Goal: Find specific page/section

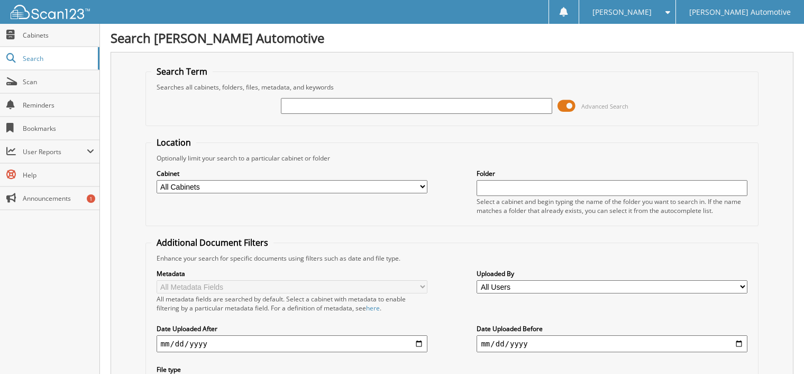
click at [301, 102] on input "text" at bounding box center [416, 106] width 271 height 16
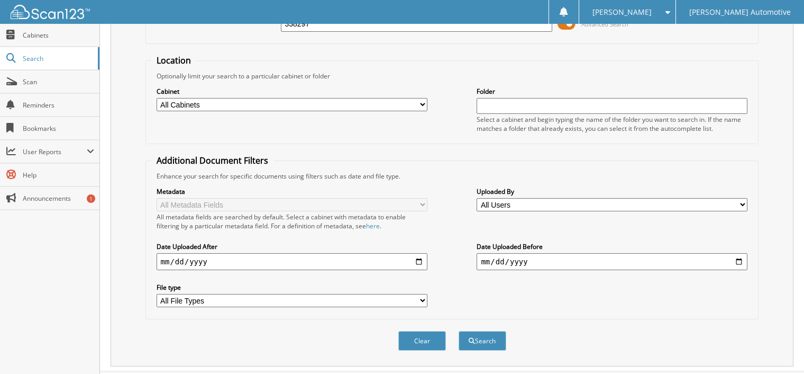
scroll to position [97, 0]
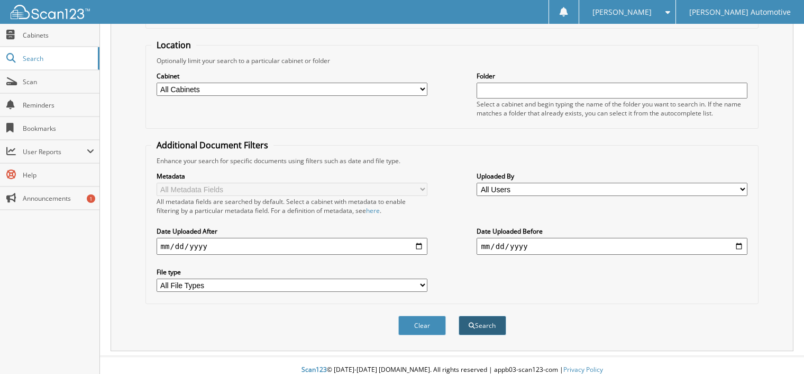
type input "338297"
click at [481, 318] on button "Search" at bounding box center [483, 325] width 48 height 20
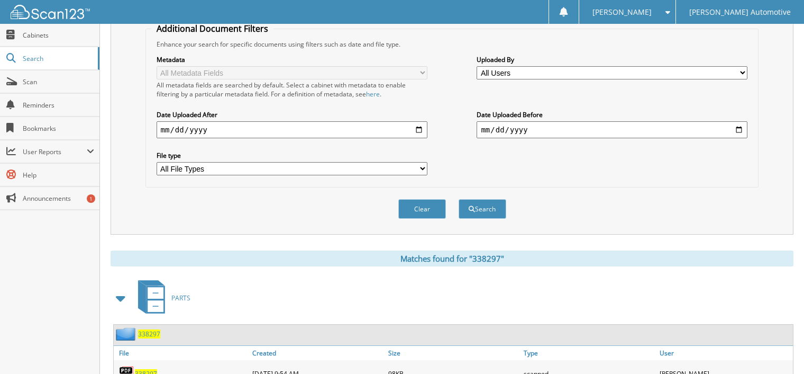
scroll to position [248, 0]
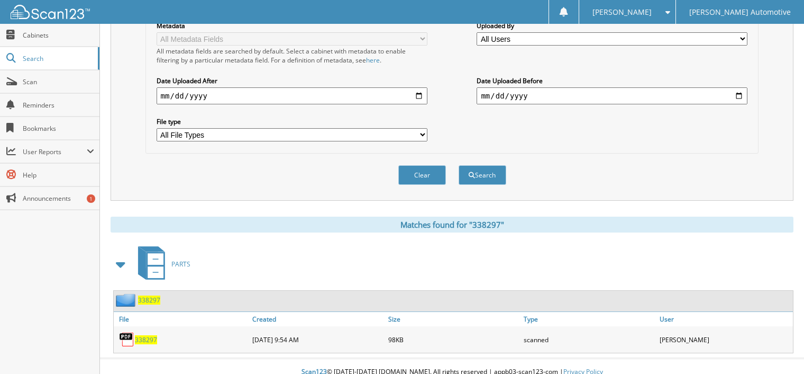
click at [144, 335] on span "338297" at bounding box center [146, 339] width 22 height 9
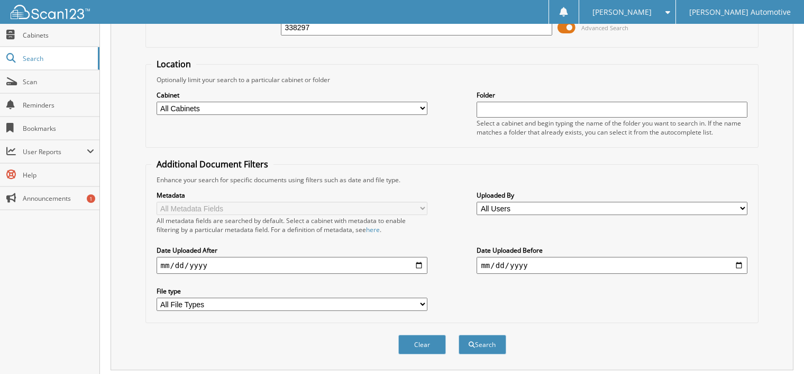
scroll to position [0, 0]
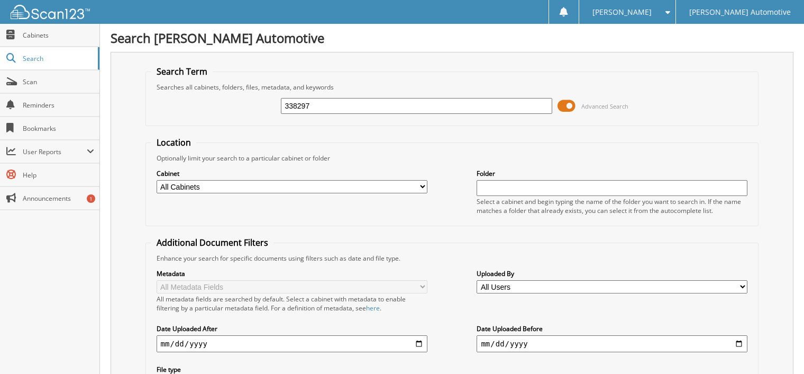
drag, startPoint x: 311, startPoint y: 102, endPoint x: 283, endPoint y: 103, distance: 28.6
click at [283, 103] on input "338297" at bounding box center [416, 106] width 271 height 16
paste input "944"
type input "338944"
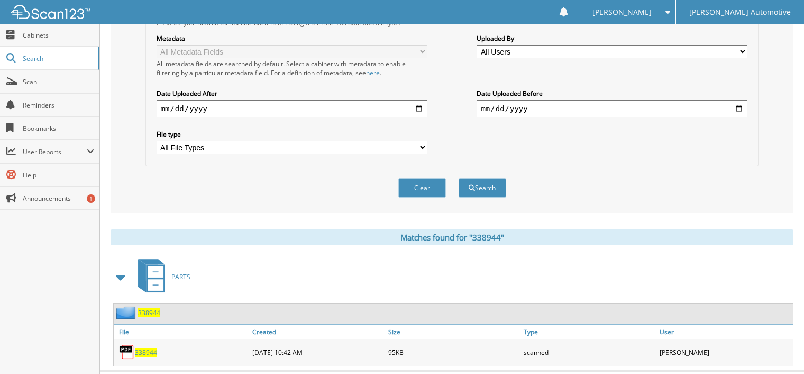
scroll to position [248, 0]
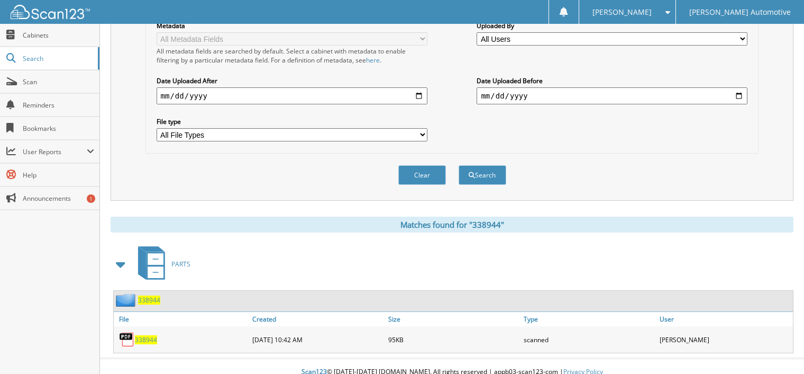
click at [149, 335] on span "338944" at bounding box center [146, 339] width 22 height 9
